Goal: Check status: Check status

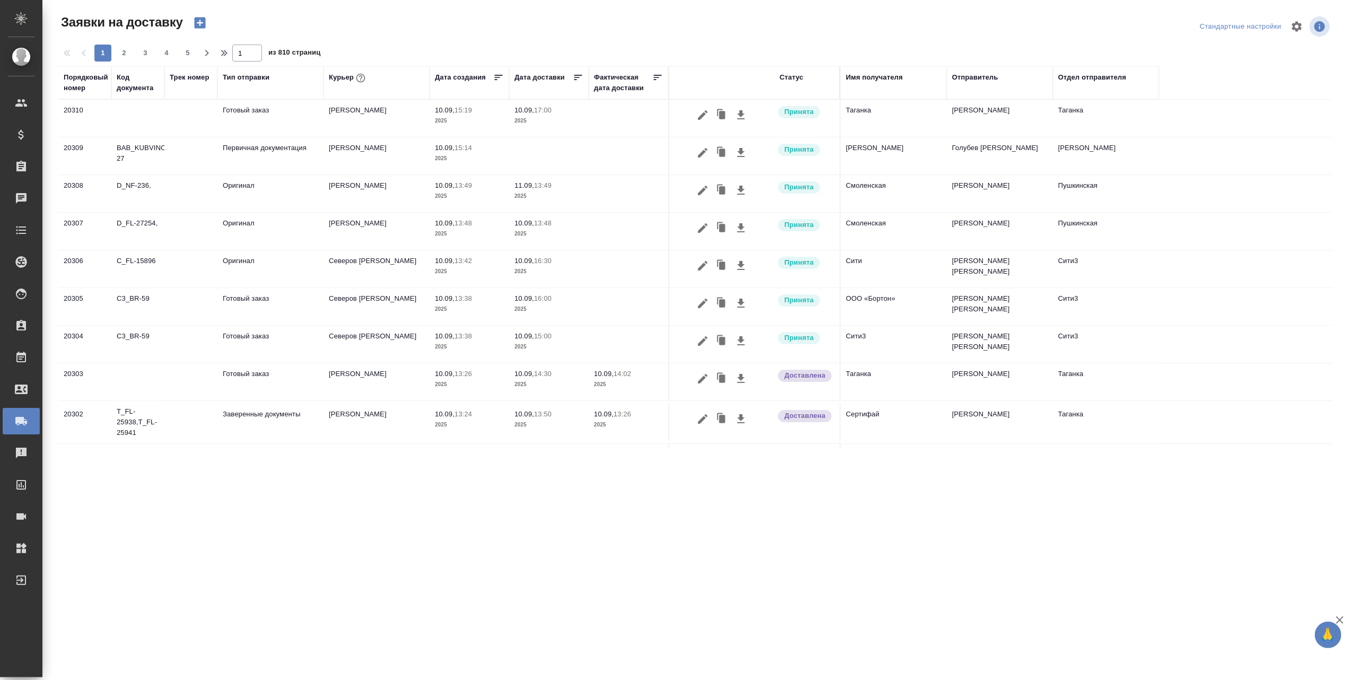
click at [253, 79] on div "Тип отправки" at bounding box center [246, 77] width 47 height 11
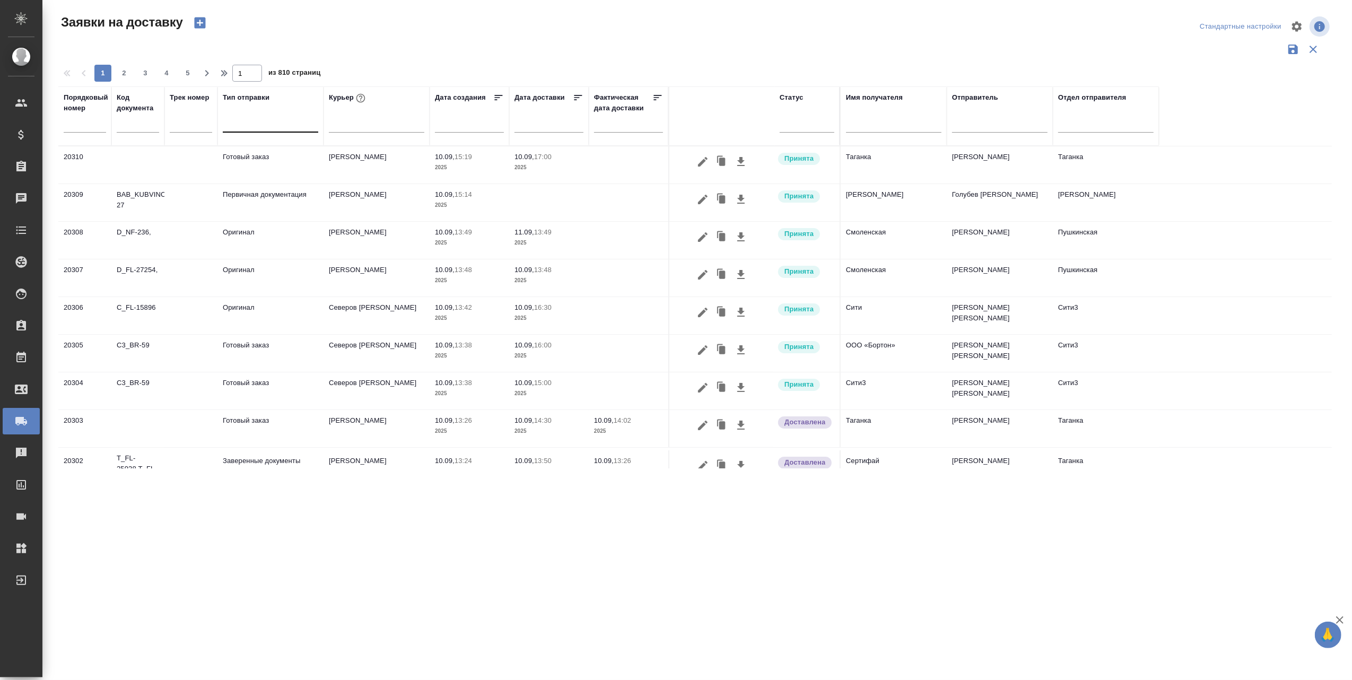
click at [264, 125] on div at bounding box center [270, 121] width 95 height 15
click at [354, 93] on button "button" at bounding box center [361, 98] width 14 height 14
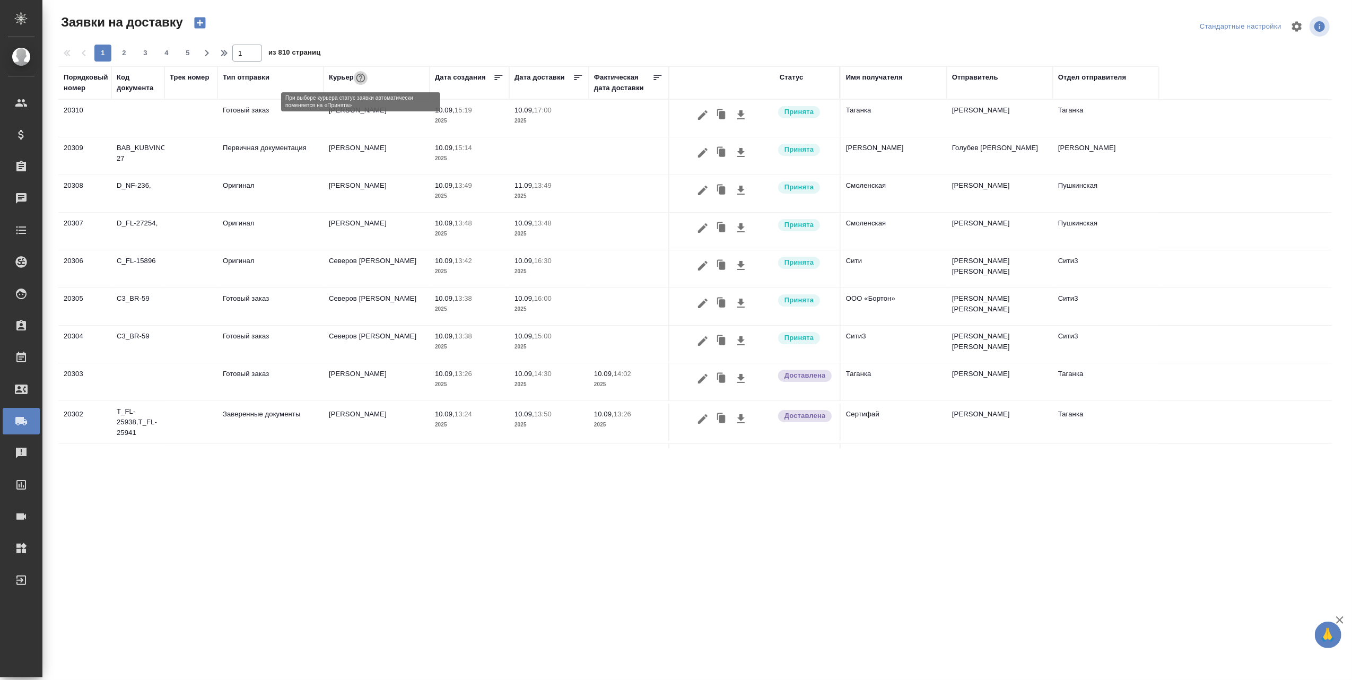
click at [360, 80] on icon "button" at bounding box center [360, 78] width 11 height 11
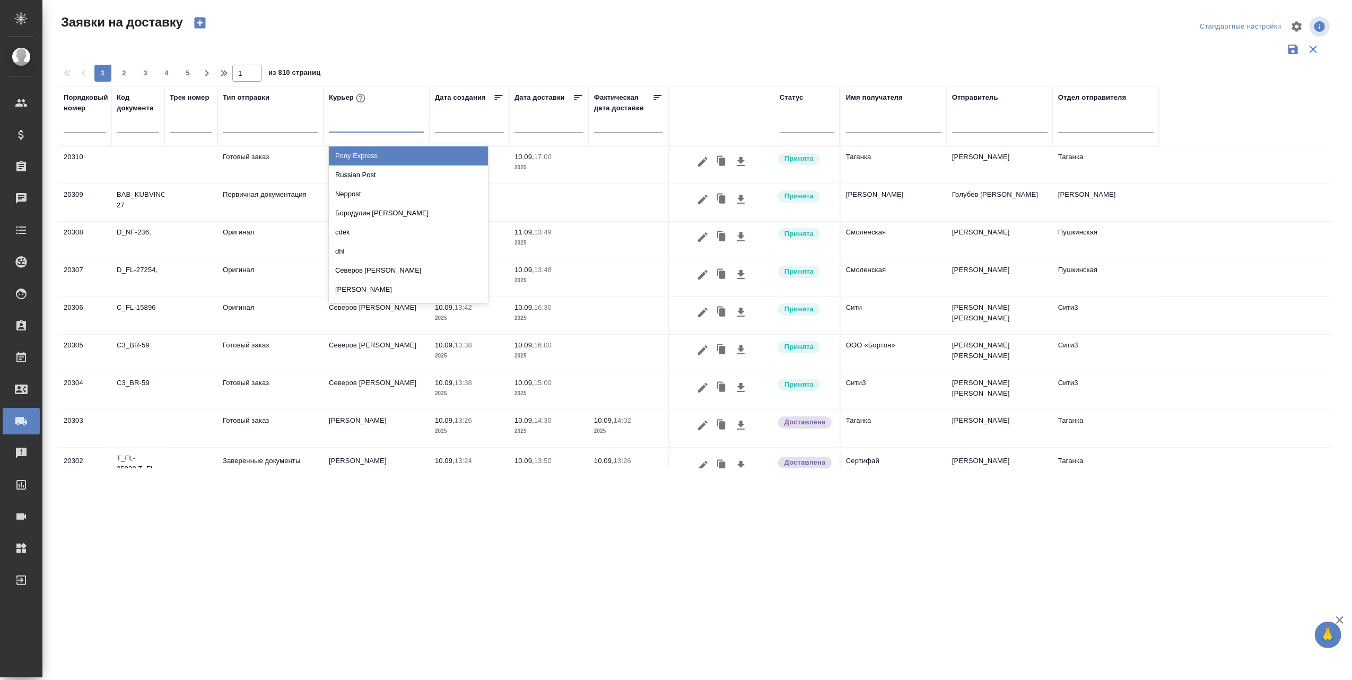
click at [355, 126] on div at bounding box center [376, 121] width 95 height 15
click at [357, 175] on div "Russian Post" at bounding box center [408, 174] width 159 height 19
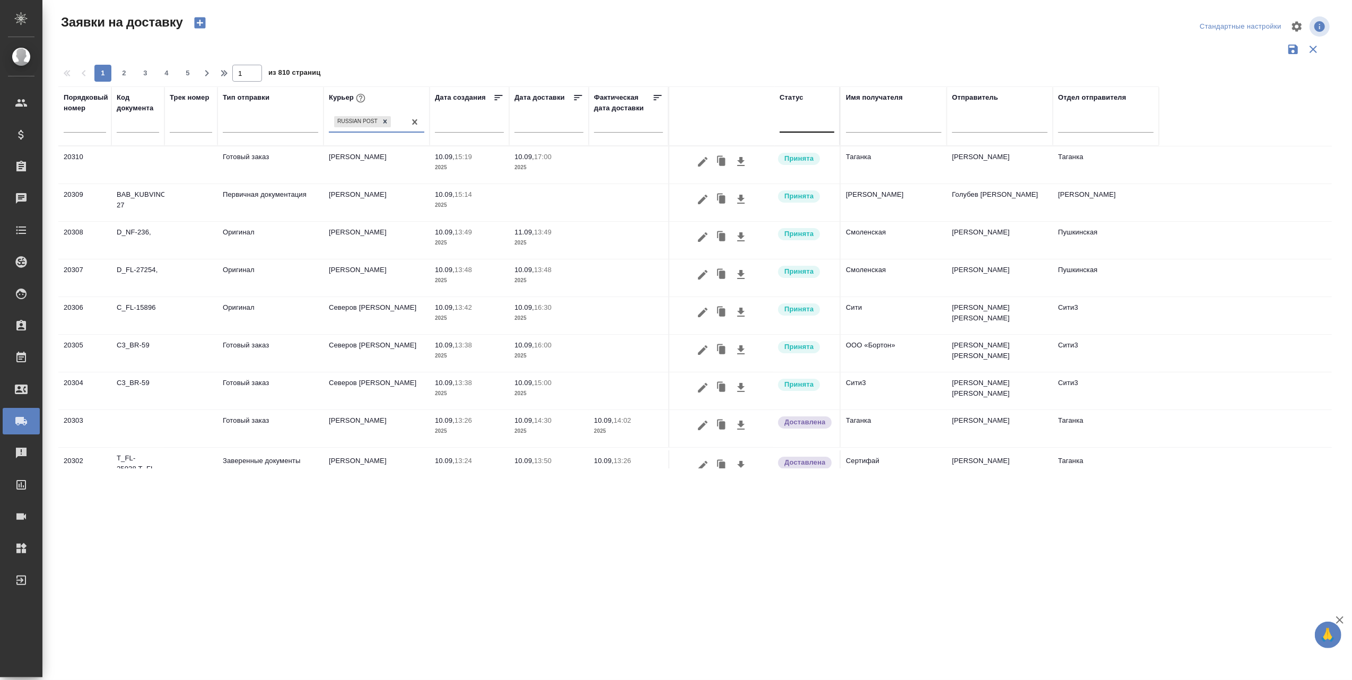
click at [807, 125] on div at bounding box center [807, 121] width 55 height 15
click at [870, 189] on div "В пути" at bounding box center [925, 194] width 159 height 19
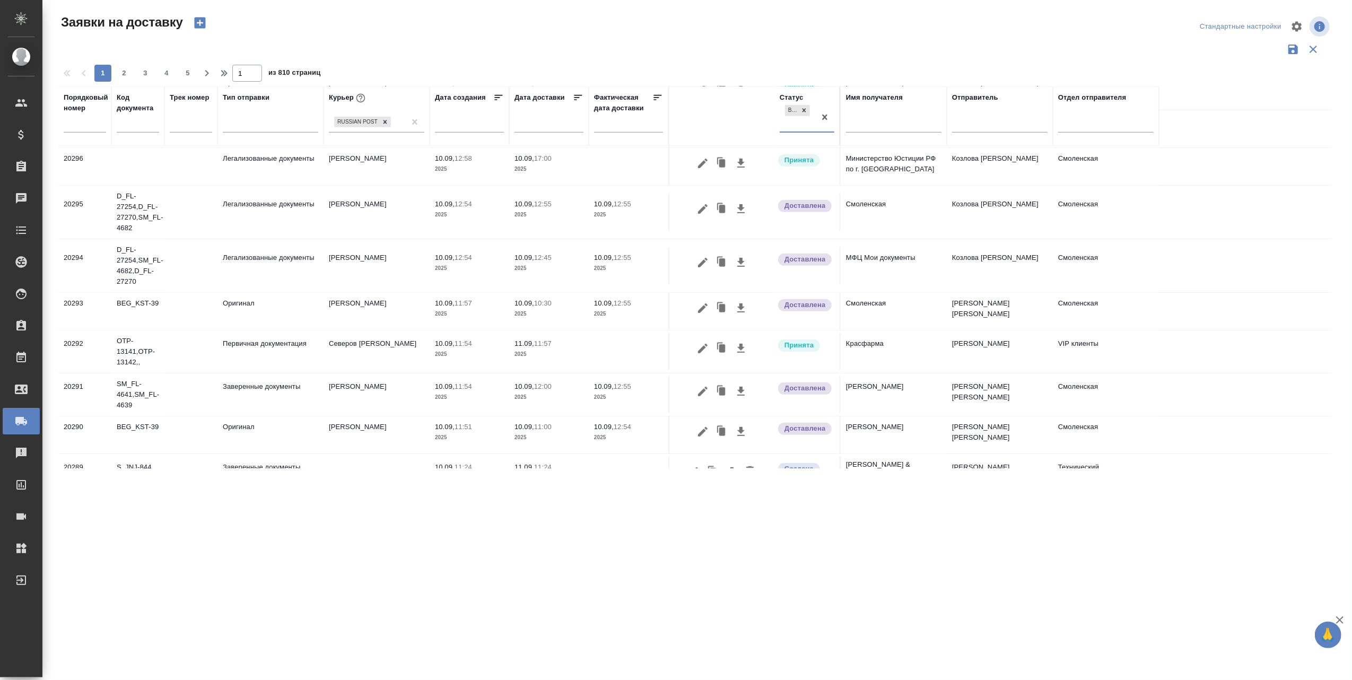
scroll to position [677, 0]
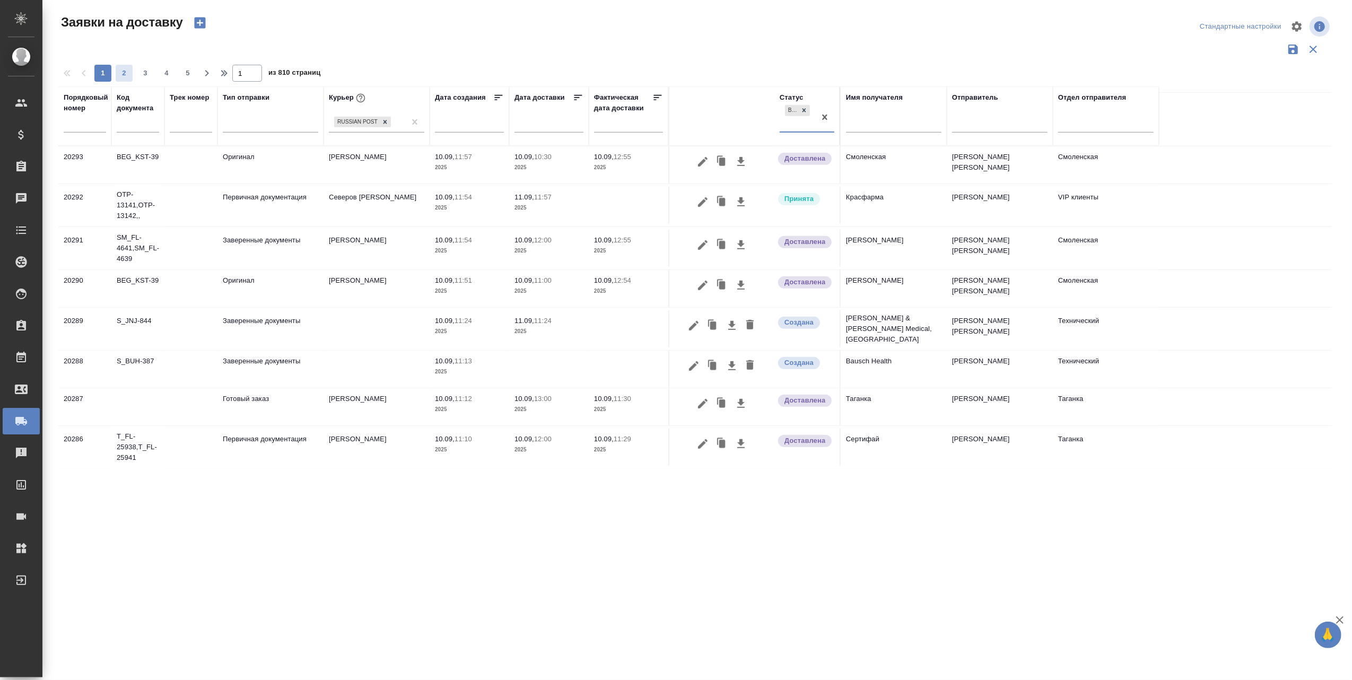
click at [124, 71] on span "2" at bounding box center [124, 73] width 17 height 11
click at [145, 72] on span "3" at bounding box center [145, 73] width 17 height 11
type input "3"
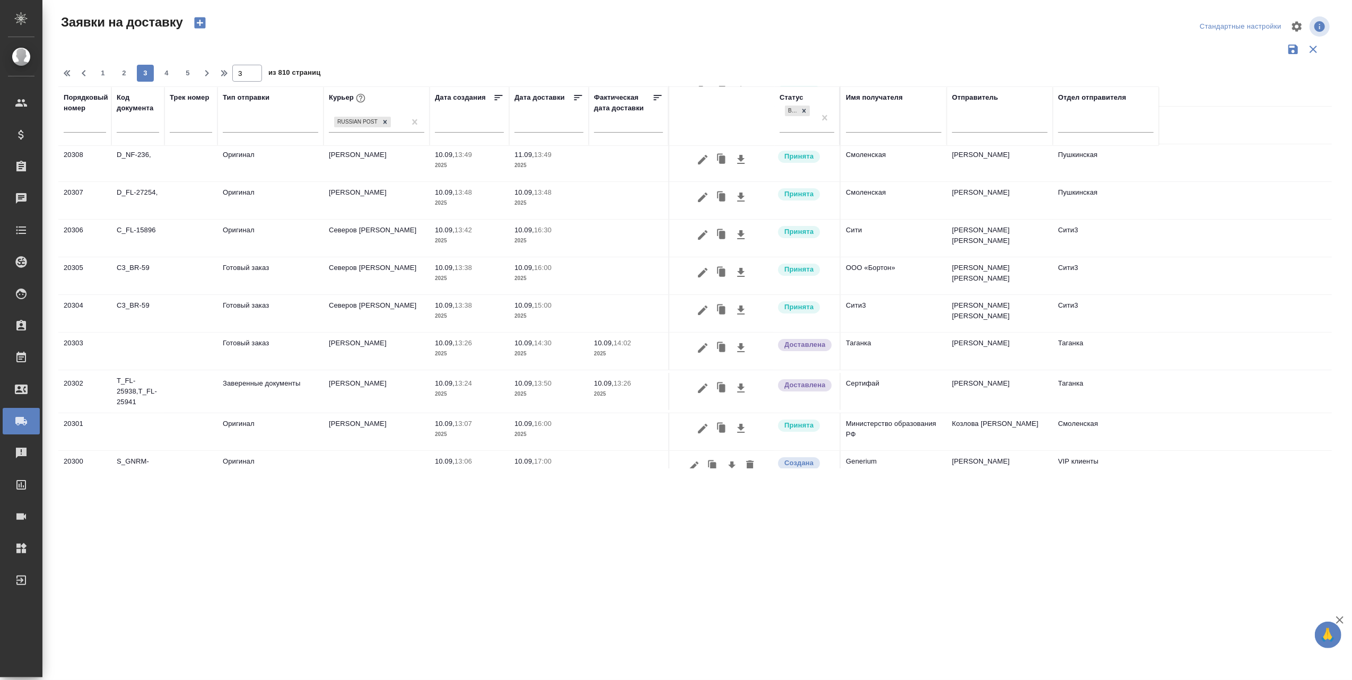
scroll to position [0, 0]
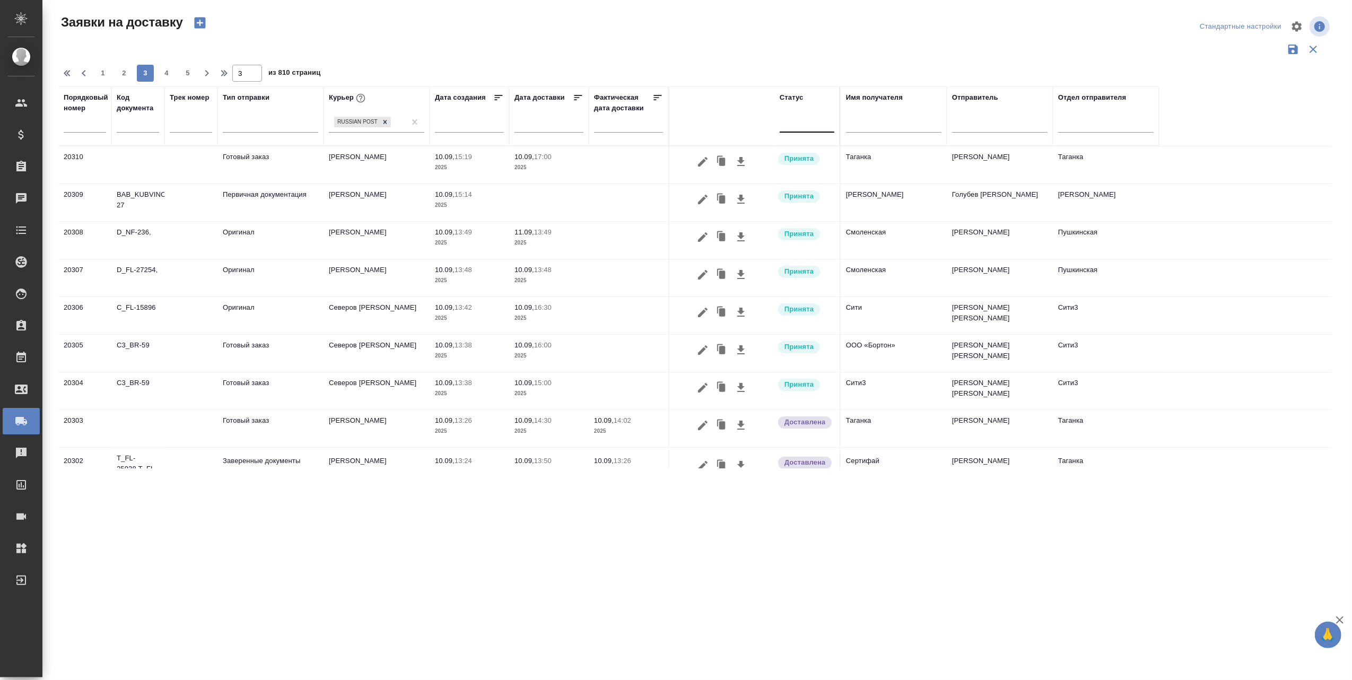
click at [11, 423] on div "Заявки на доставку" at bounding box center [8, 421] width 27 height 16
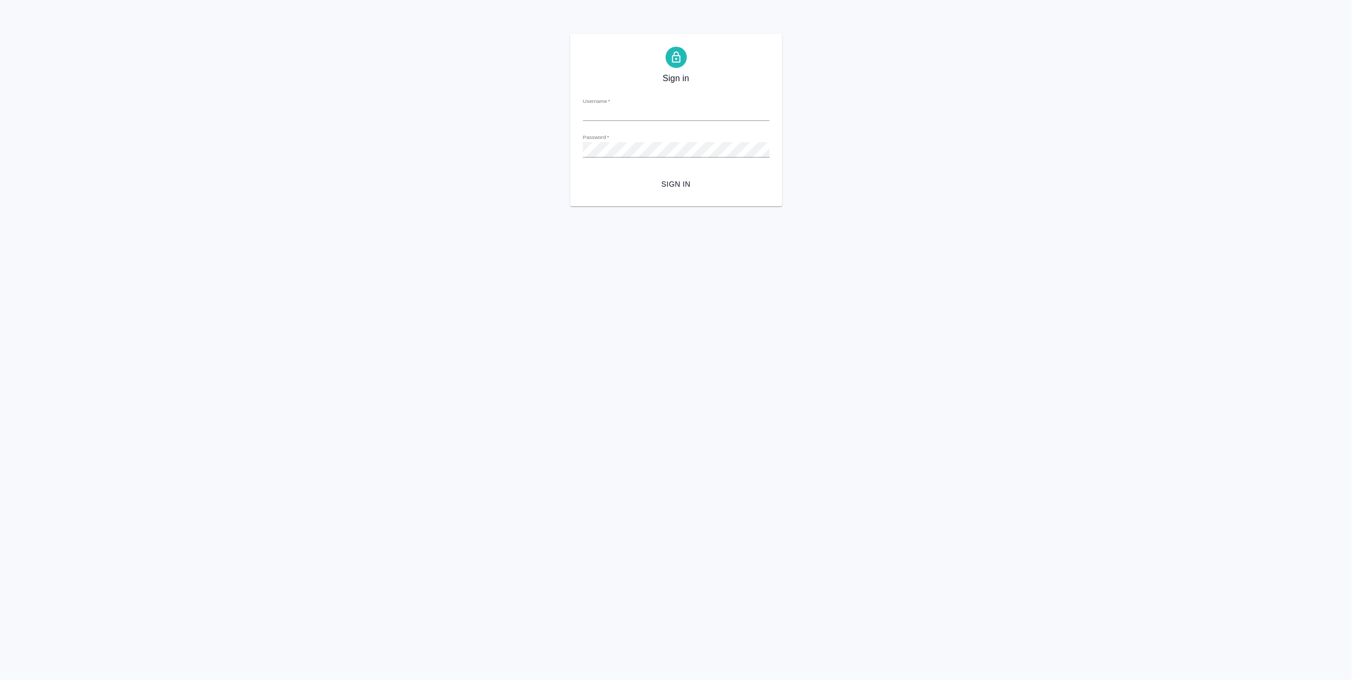
type input "[EMAIL_ADDRESS][DOMAIN_NAME]"
click at [683, 182] on span "Sign in" at bounding box center [676, 184] width 170 height 13
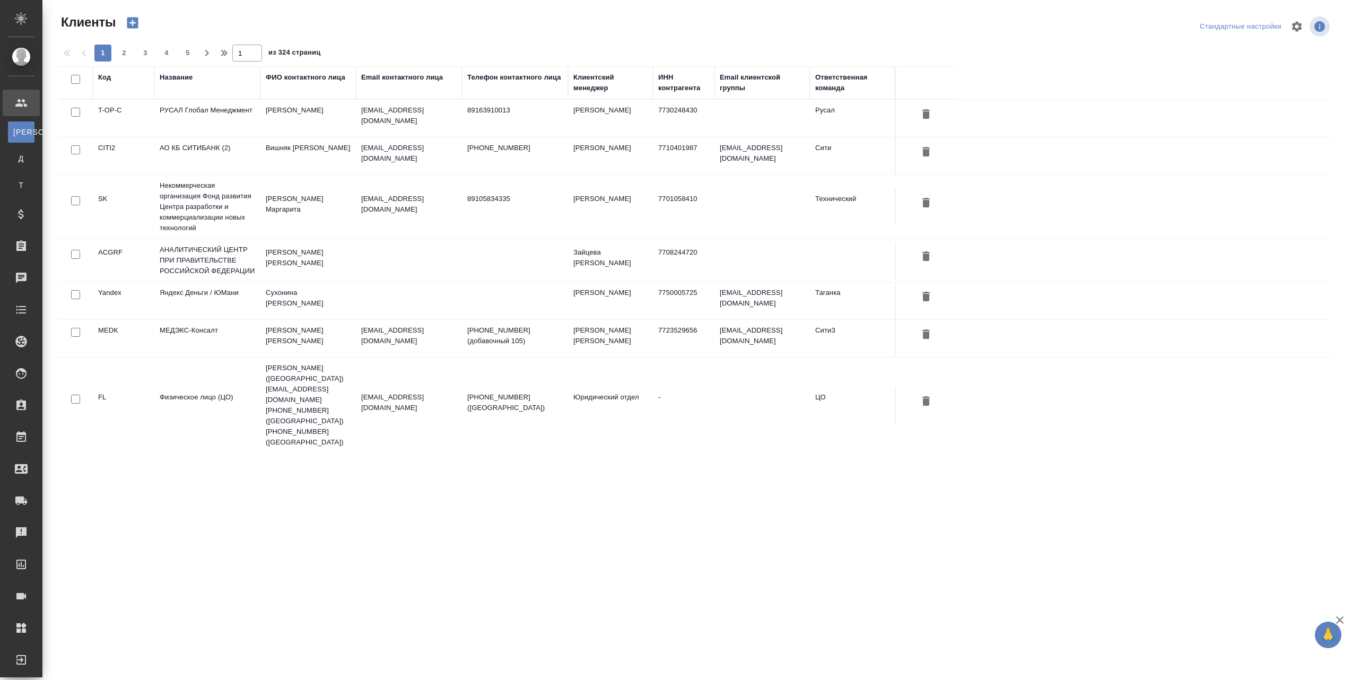
select select "RU"
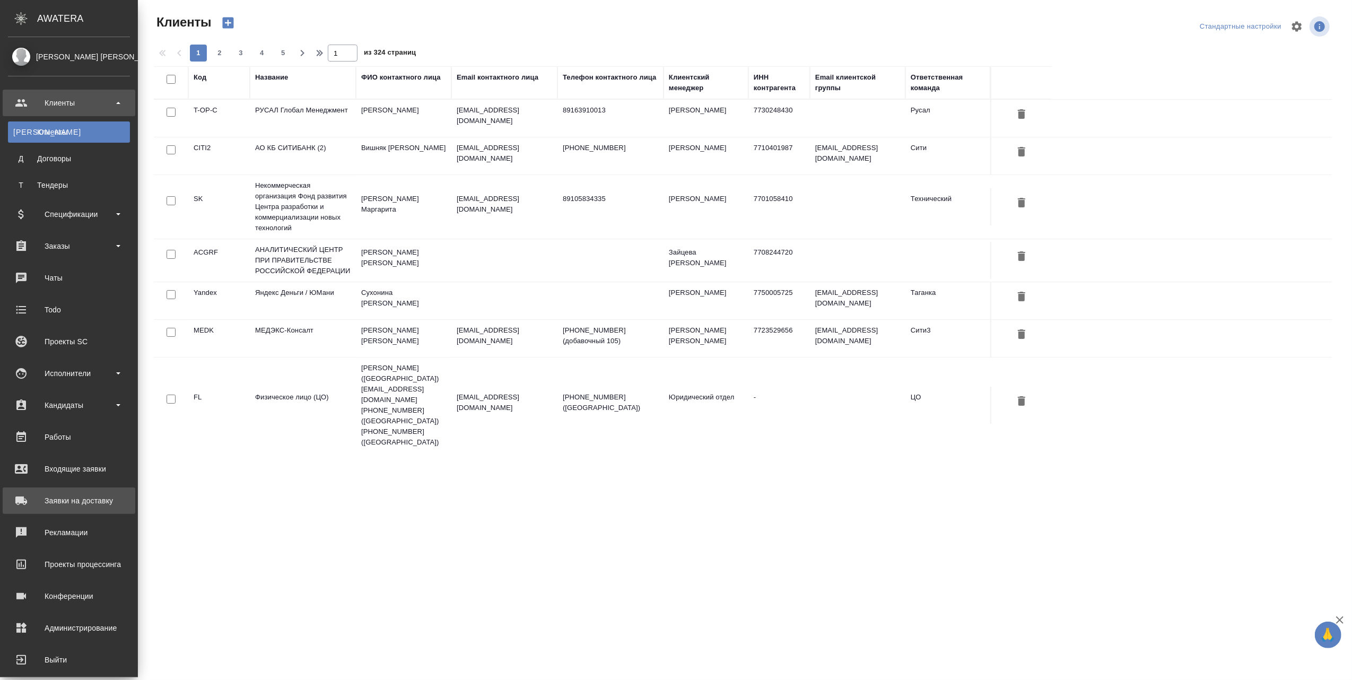
click at [72, 496] on div "Заявки на доставку" at bounding box center [69, 501] width 122 height 16
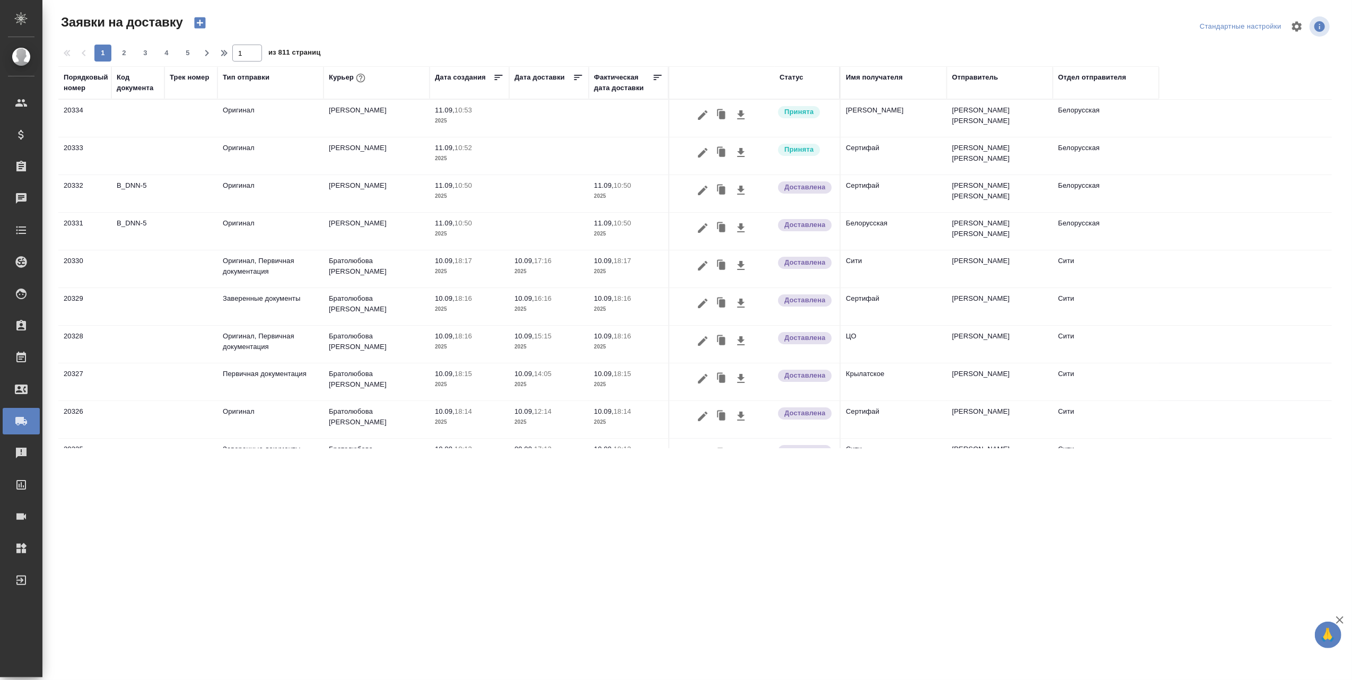
click at [796, 94] on th "Статус" at bounding box center [807, 82] width 66 height 33
click at [794, 77] on div "Статус" at bounding box center [792, 77] width 24 height 11
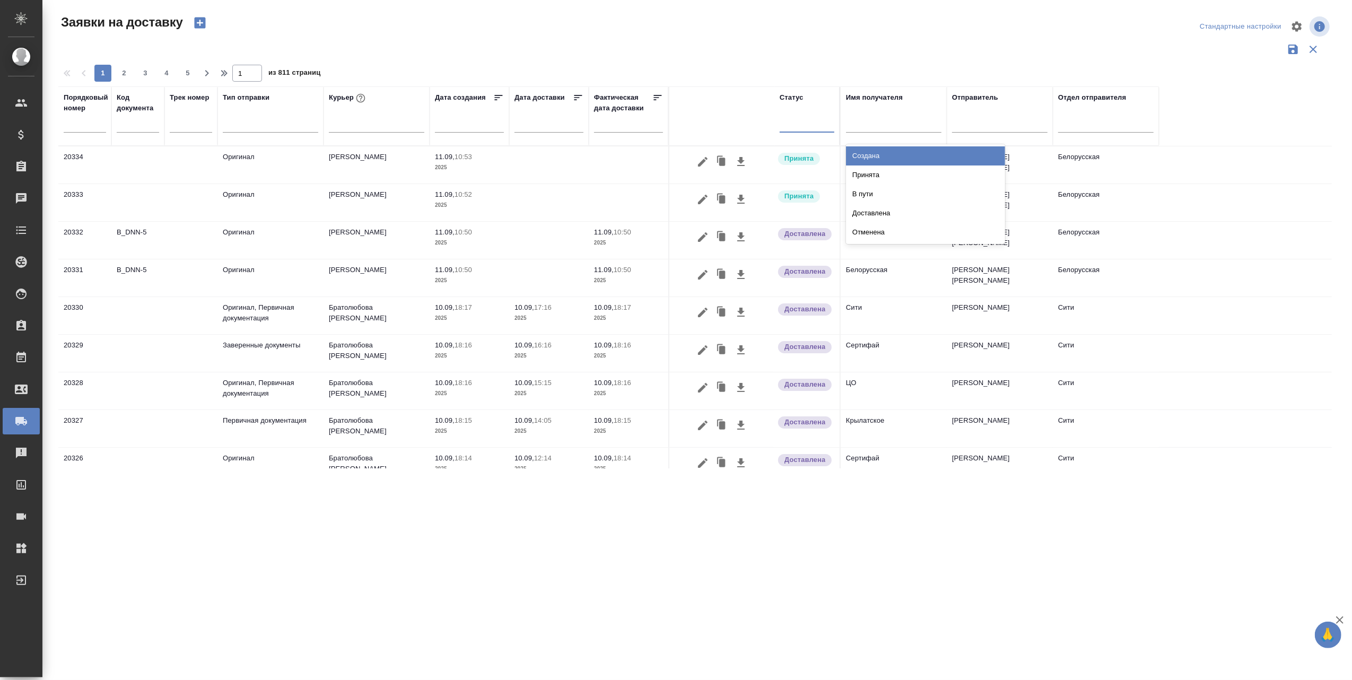
click at [799, 128] on div at bounding box center [807, 121] width 55 height 15
click at [868, 194] on div "В пути" at bounding box center [925, 194] width 159 height 19
